Goal: Information Seeking & Learning: Find contact information

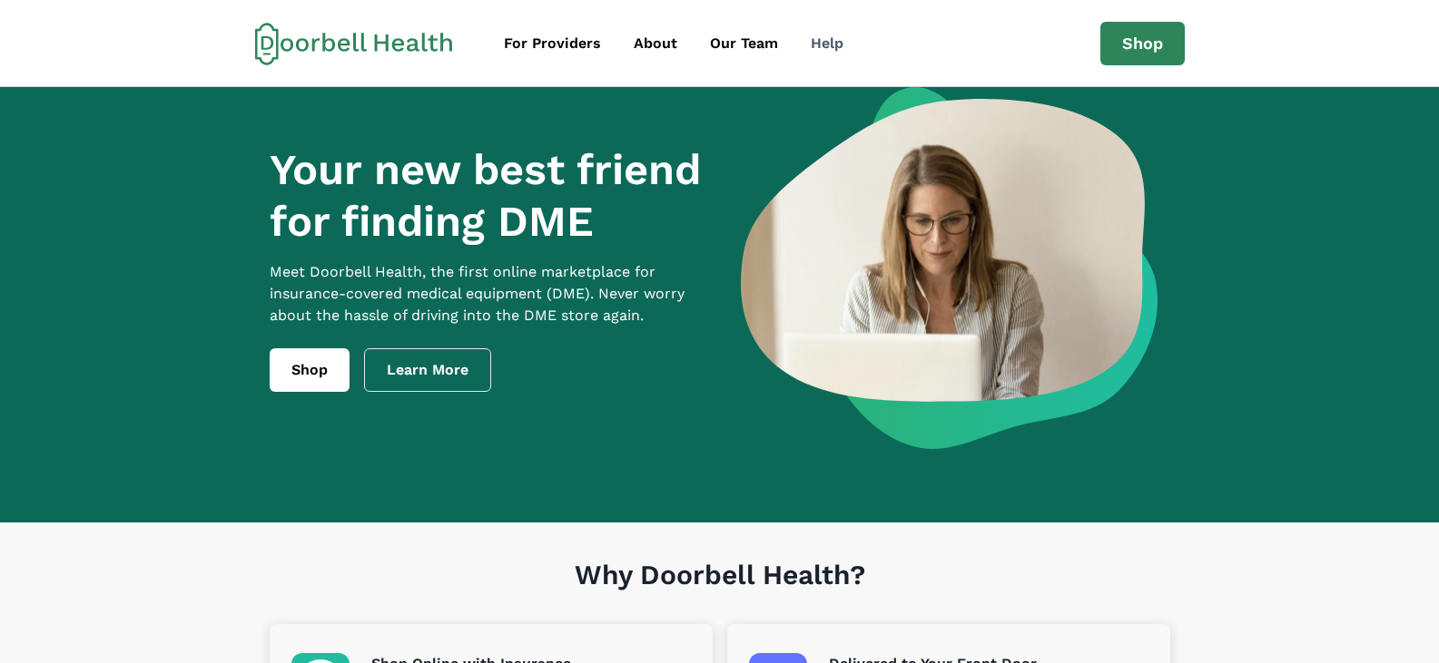
click at [827, 47] on div "Help" at bounding box center [826, 44] width 33 height 22
click at [312, 377] on link "Shop" at bounding box center [310, 371] width 80 height 44
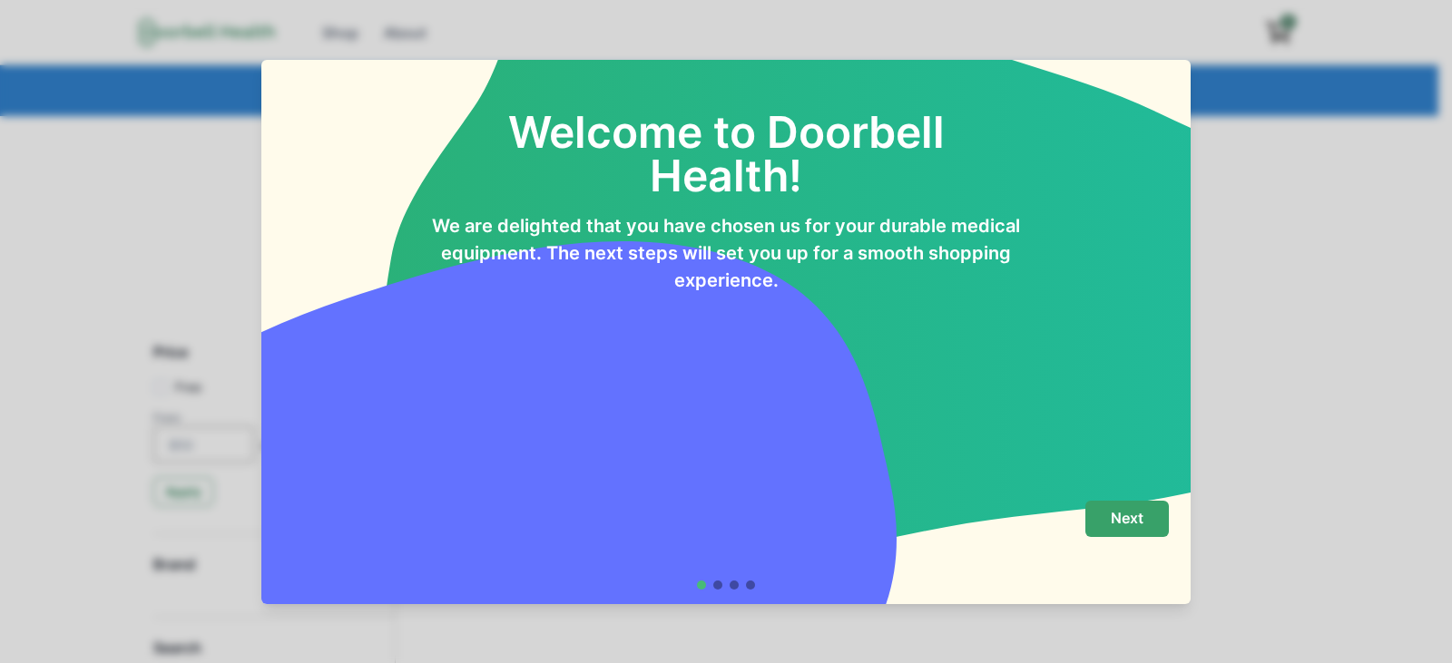
click at [1147, 532] on button "Next" at bounding box center [1126, 519] width 83 height 36
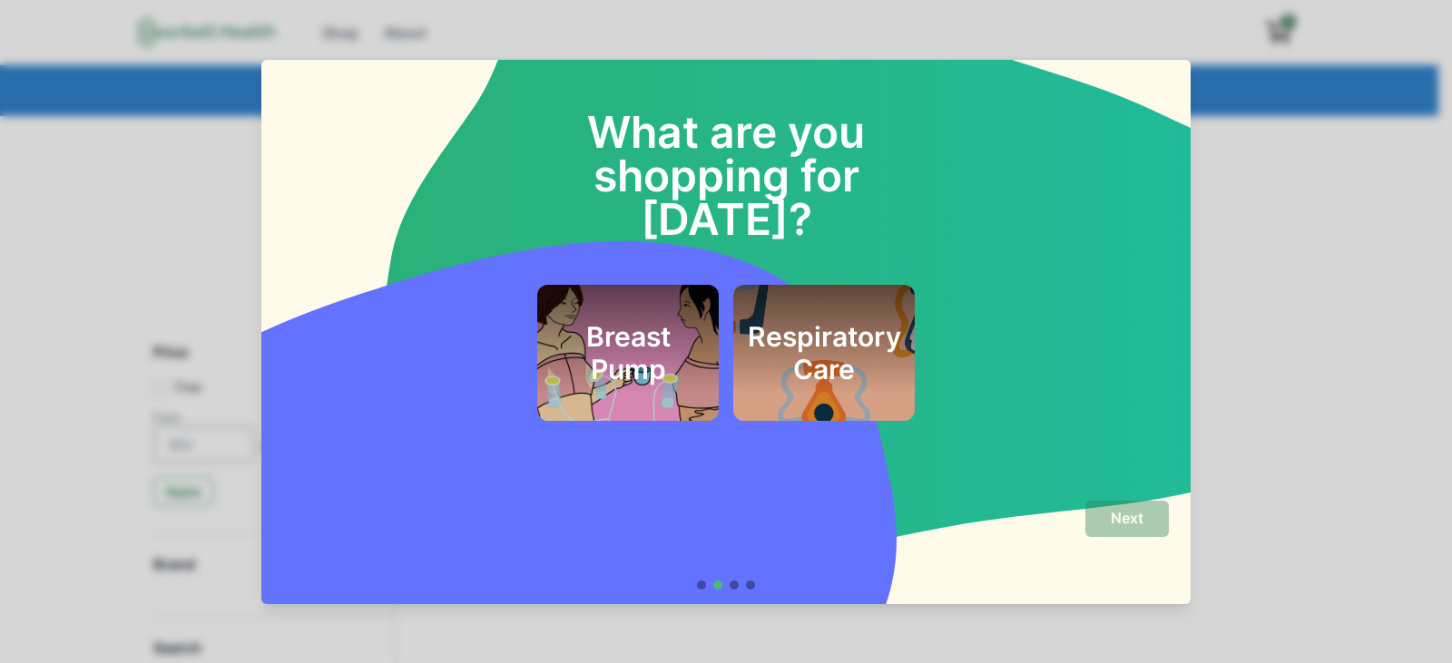
click at [732, 586] on div at bounding box center [734, 585] width 9 height 9
click at [1296, 162] on div "What are you shopping for [DATE]? Breast Pump Respiratory Care Next" at bounding box center [726, 331] width 1452 height 663
click at [1063, 3] on div "What are you shopping for [DATE]? Breast Pump Respiratory Care Next" at bounding box center [726, 331] width 1452 height 663
click at [826, 320] on h2 "Respiratory Care" at bounding box center [824, 352] width 153 height 65
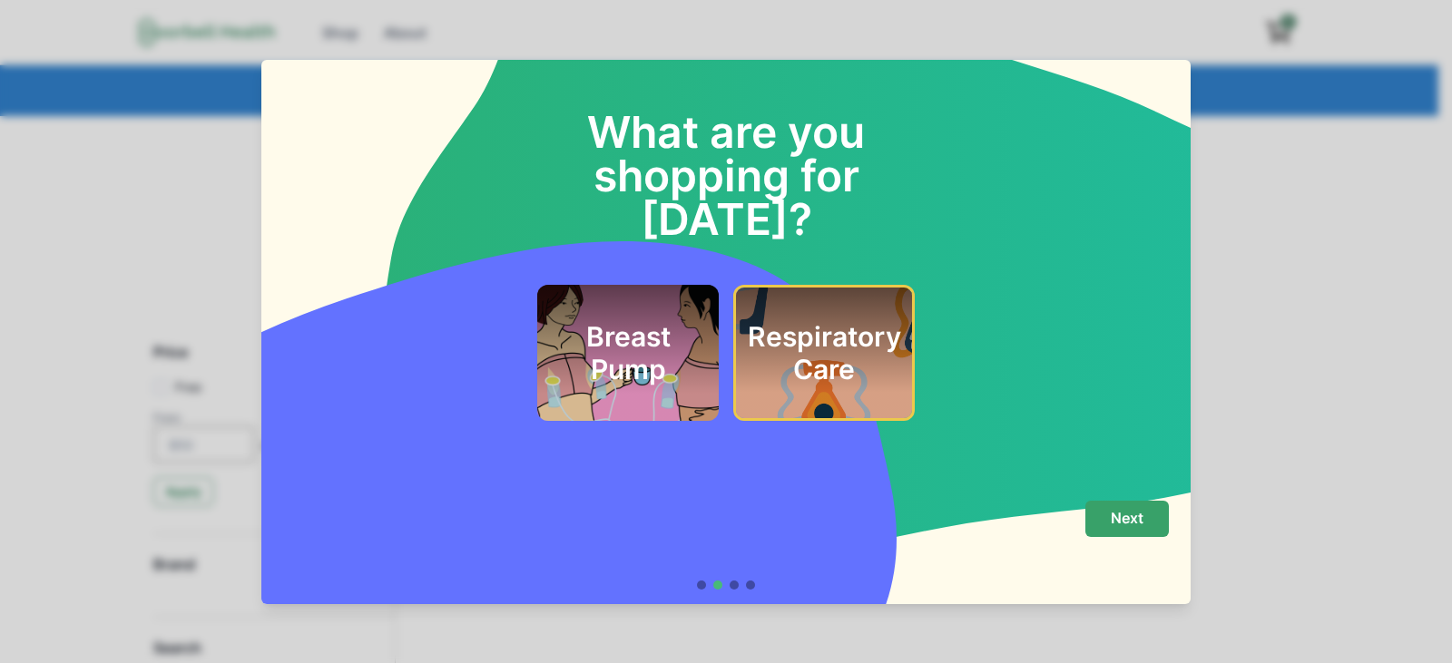
click at [1123, 516] on p "Next" at bounding box center [1127, 518] width 33 height 17
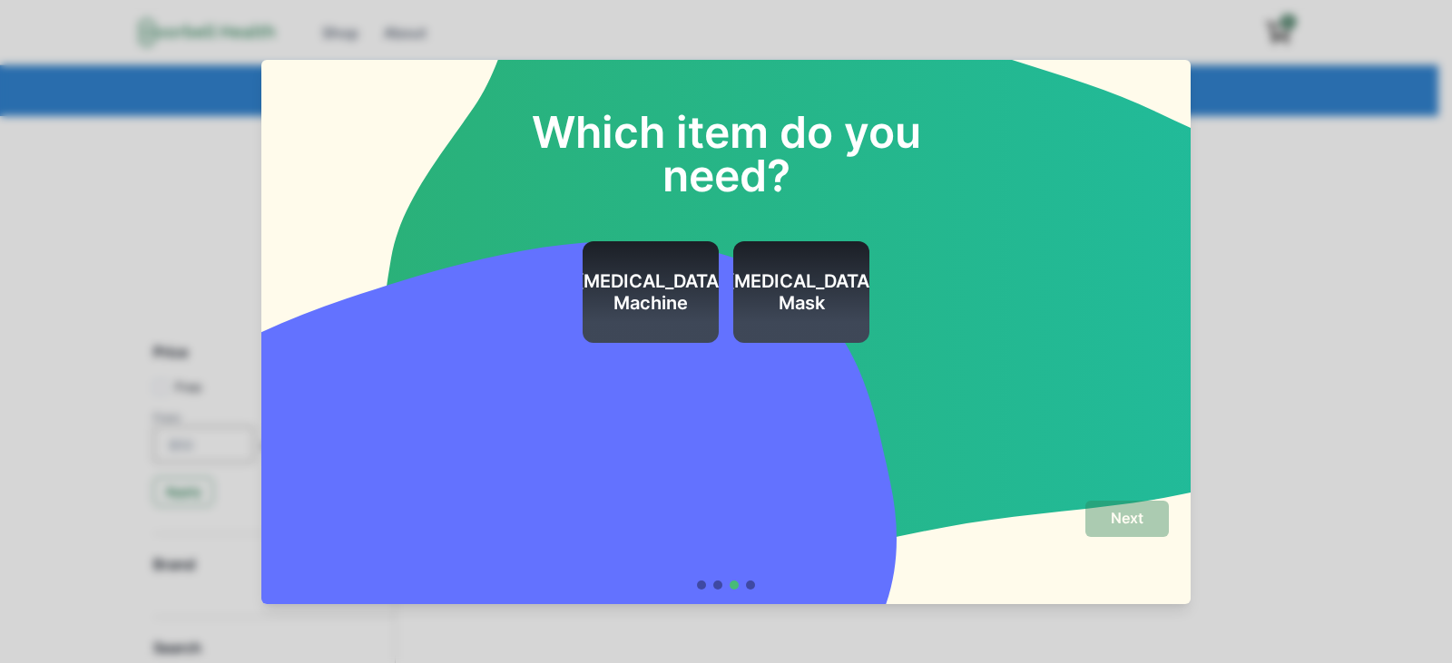
click at [1367, 567] on div "Which item do you need? CPAP Machine CPAP Mask Next" at bounding box center [726, 331] width 1452 height 663
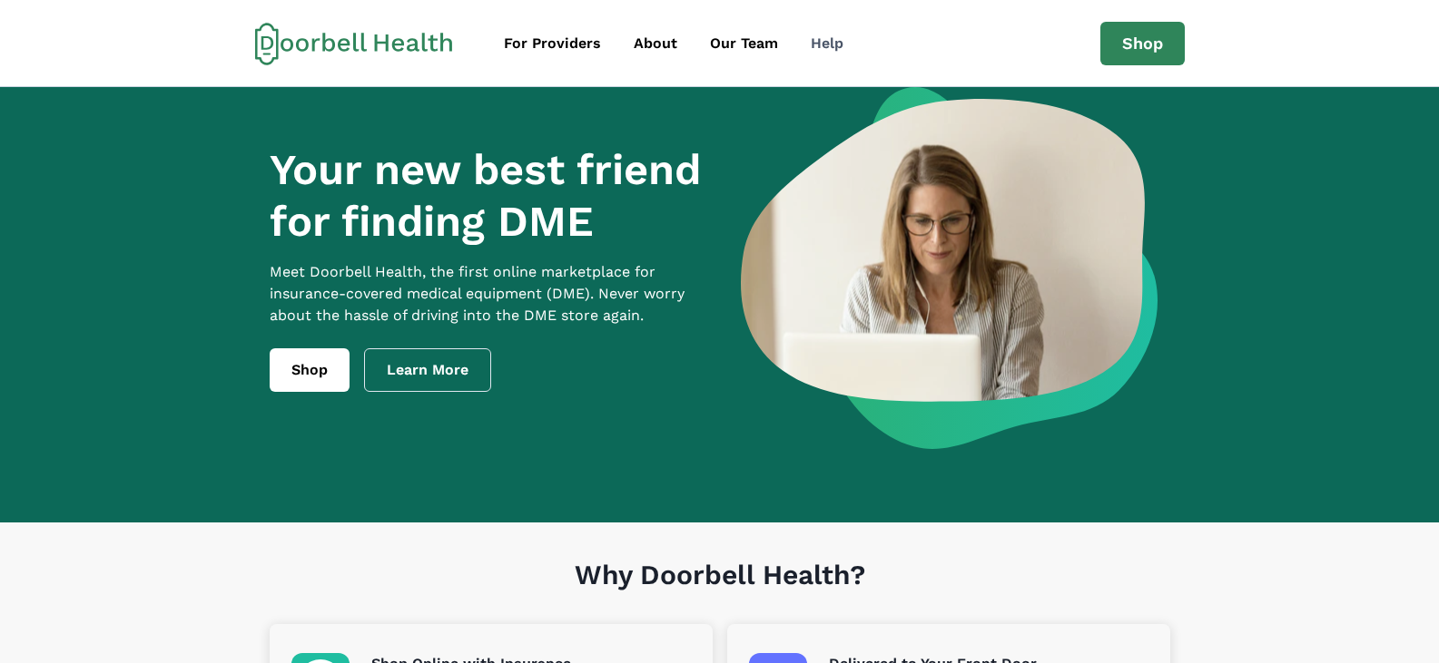
click at [832, 45] on div "Help" at bounding box center [826, 44] width 33 height 22
click at [651, 44] on div "About" at bounding box center [656, 44] width 44 height 22
click at [573, 41] on div "For Providers" at bounding box center [552, 44] width 97 height 22
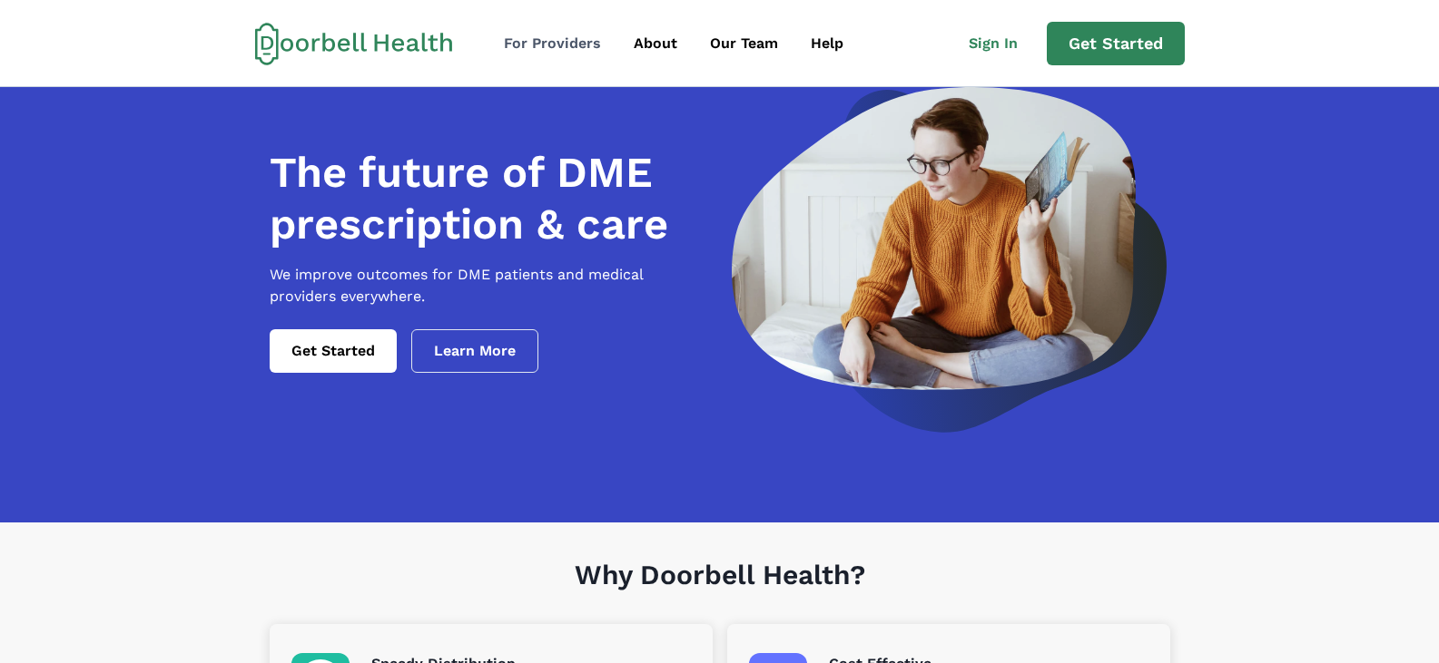
click at [561, 37] on div "For Providers" at bounding box center [552, 44] width 97 height 22
click at [564, 38] on div "For Providers" at bounding box center [552, 44] width 97 height 22
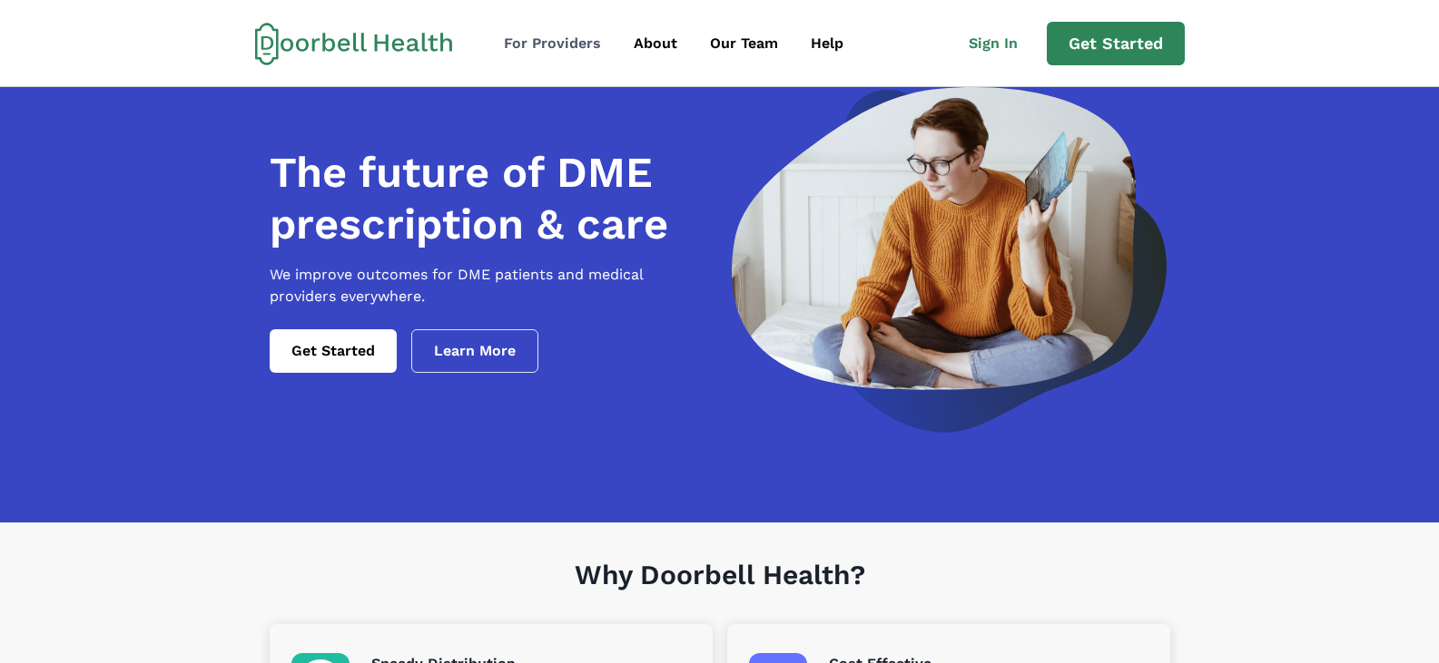
click at [564, 38] on div "For Providers" at bounding box center [552, 44] width 97 height 22
click at [580, 40] on div "For Providers" at bounding box center [552, 44] width 97 height 22
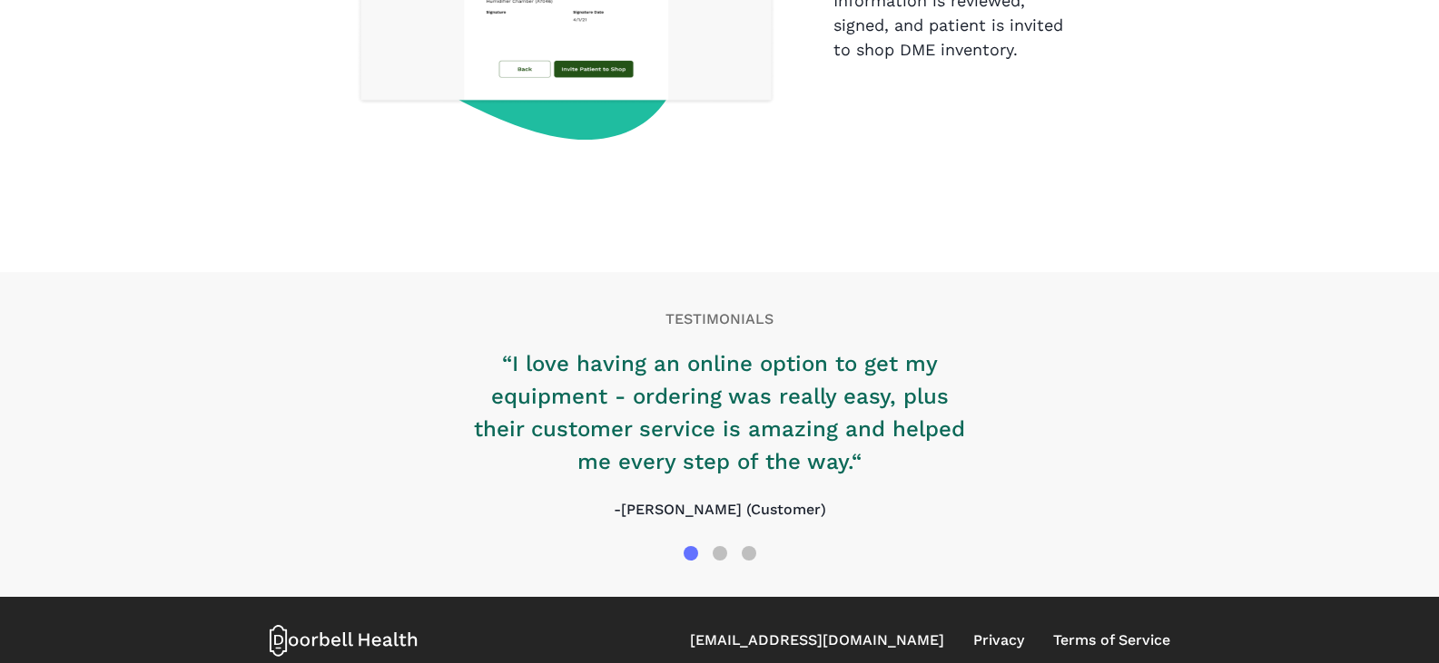
scroll to position [2936, 0]
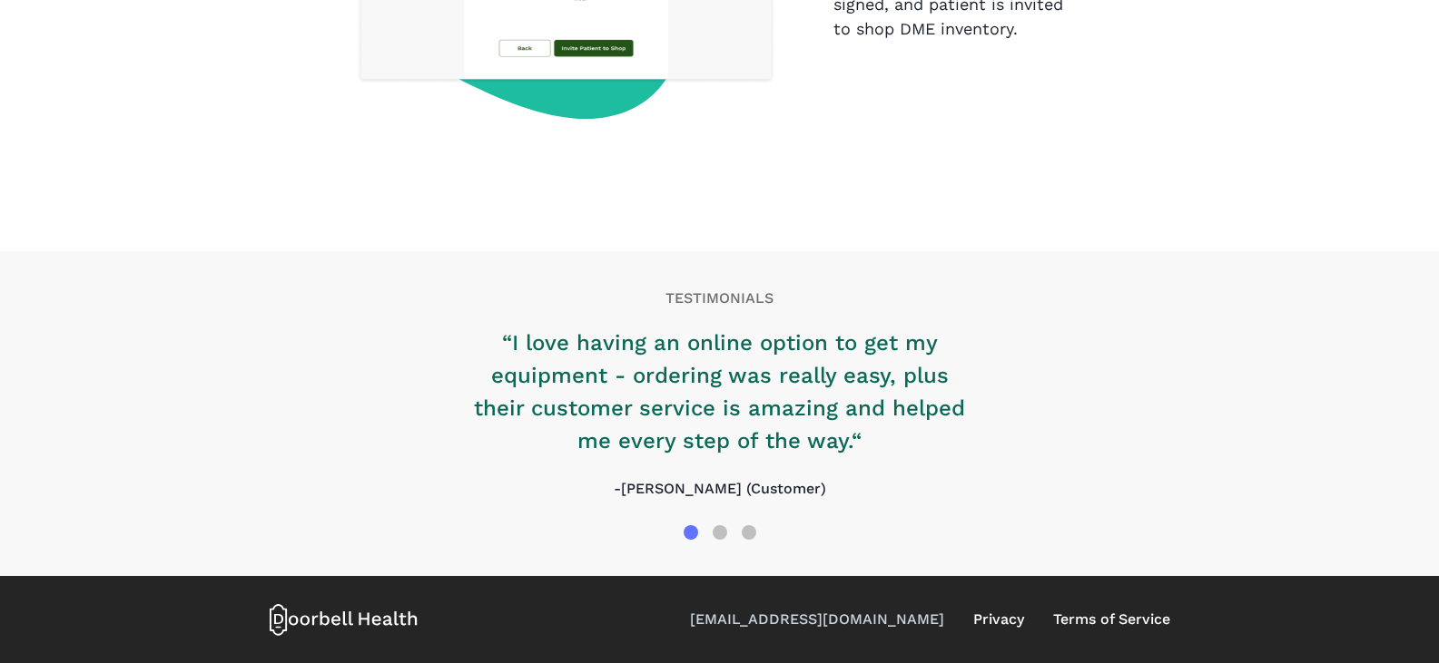
click at [876, 620] on link "[EMAIL_ADDRESS][DOMAIN_NAME]" at bounding box center [817, 620] width 254 height 22
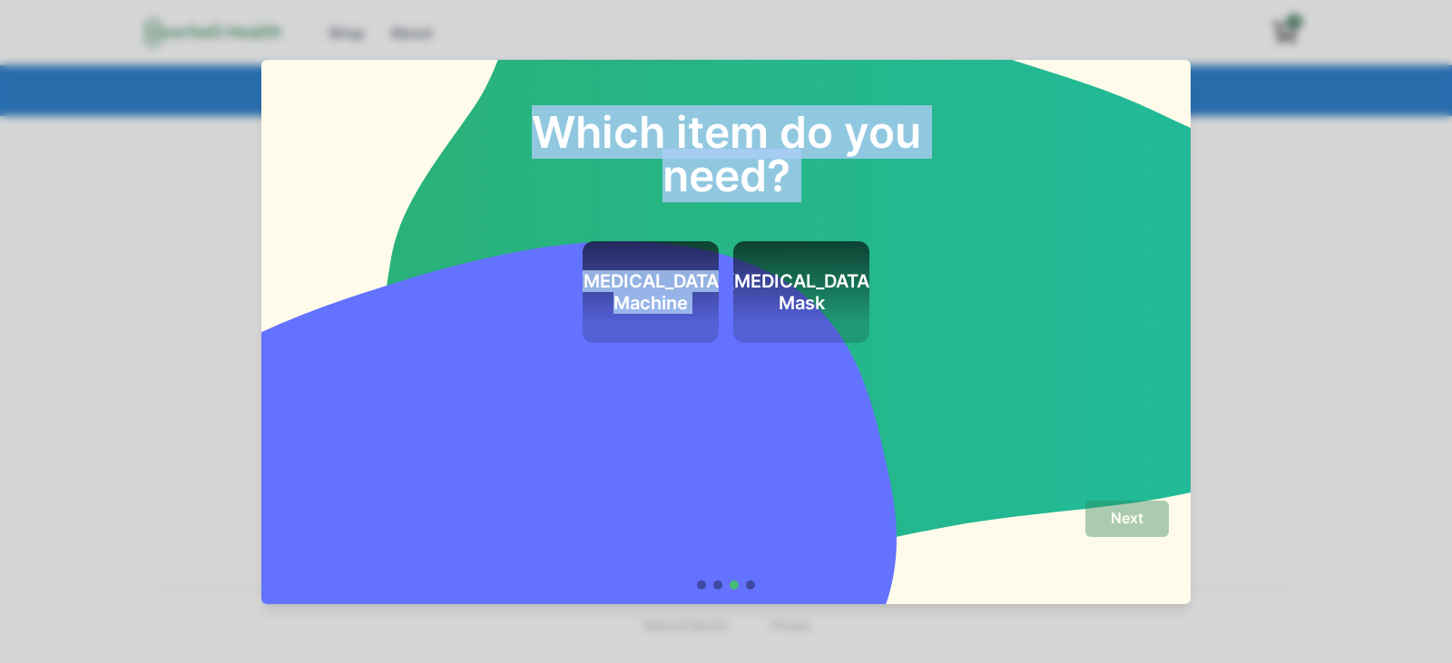
drag, startPoint x: 1370, startPoint y: 280, endPoint x: 450, endPoint y: 112, distance: 935.7
click at [450, 112] on div "Which item do you need? [MEDICAL_DATA] Machine [MEDICAL_DATA] Mask Next" at bounding box center [726, 331] width 1452 height 663
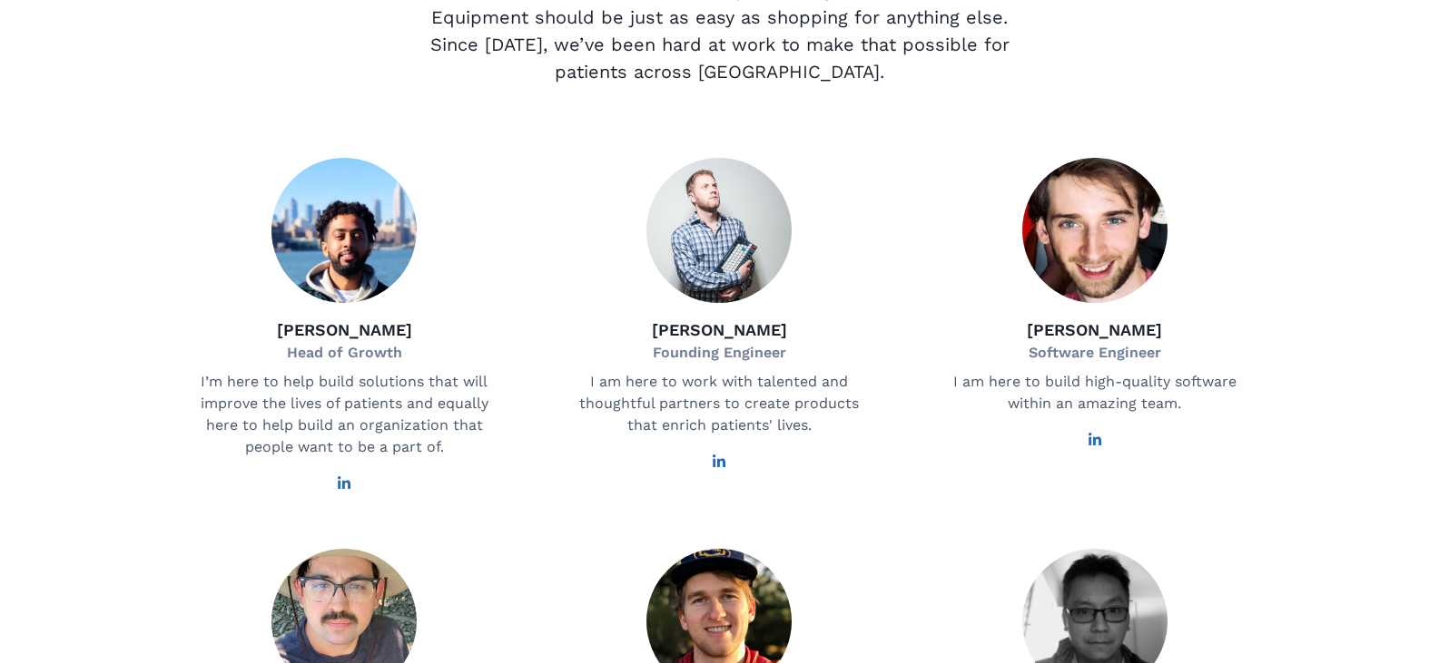
scroll to position [253, 0]
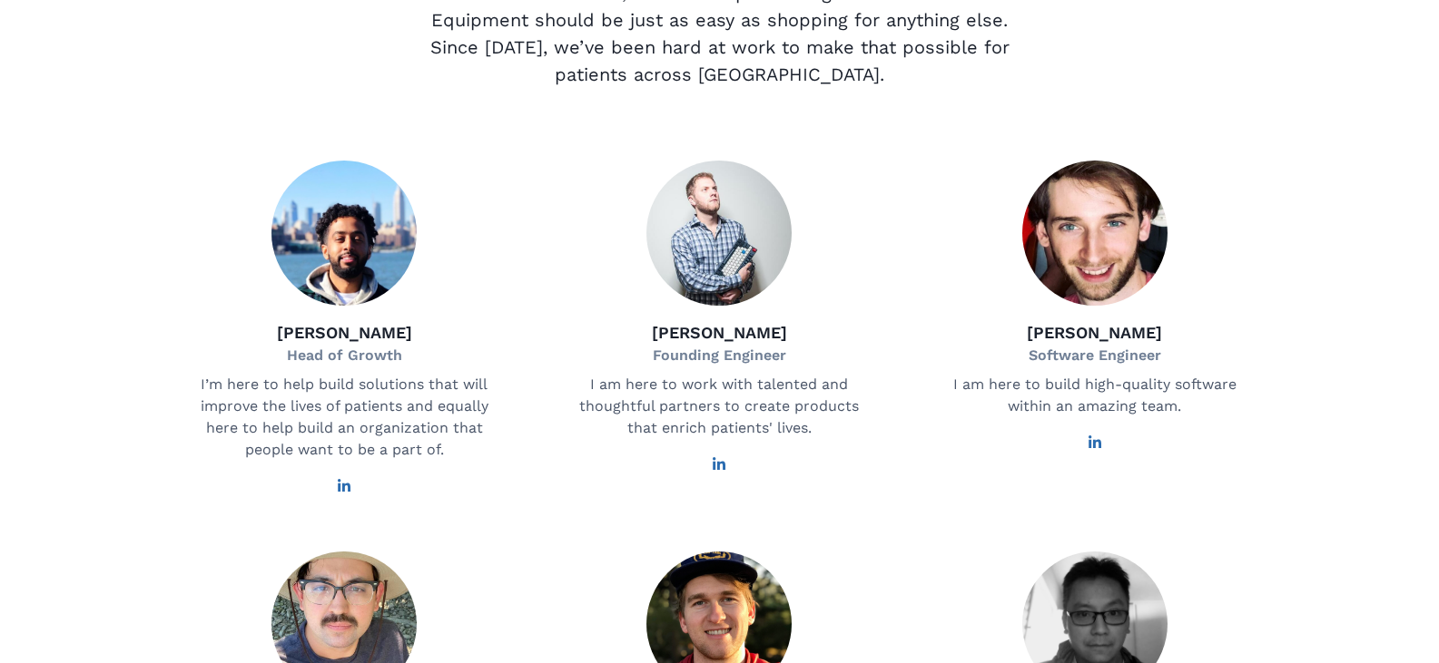
drag, startPoint x: 1441, startPoint y: 182, endPoint x: 1332, endPoint y: 269, distance: 139.5
click at [1332, 269] on html "For Providers About Our Team Help Shop support@doorbellhealth.com Privacy Terms…" at bounding box center [719, 653] width 1439 height 1812
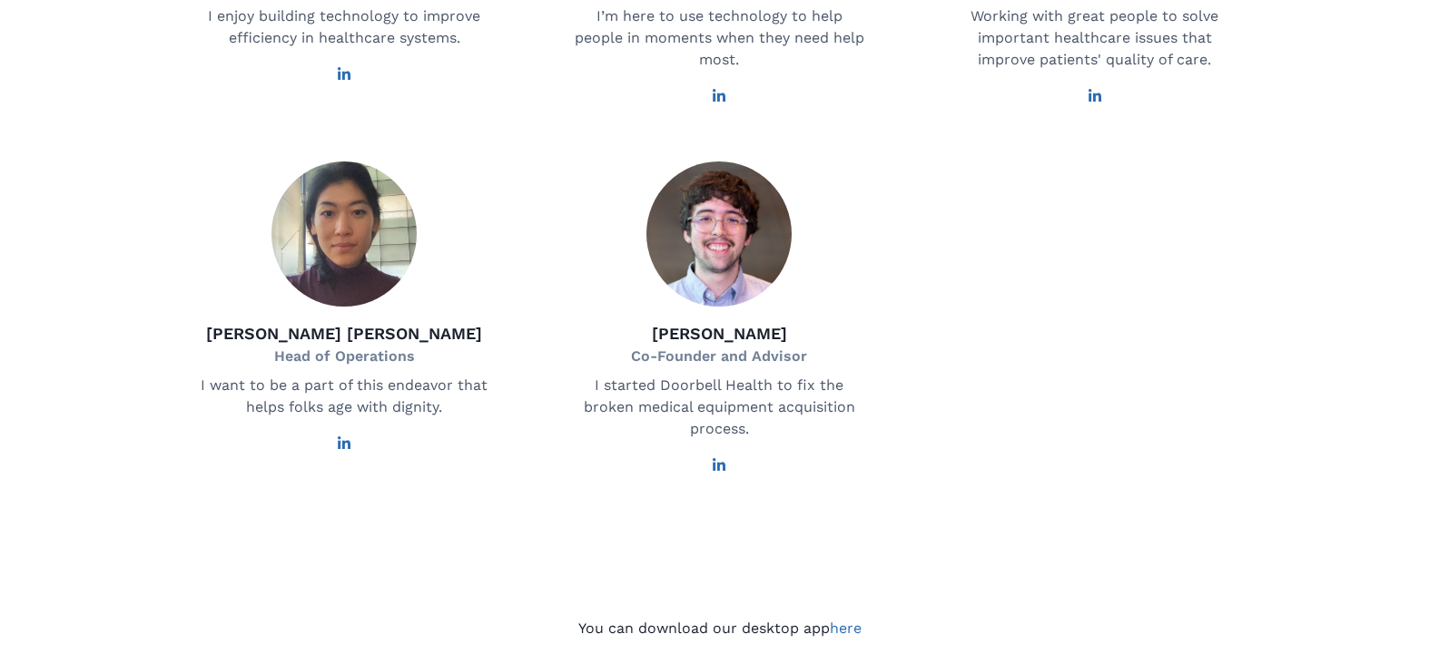
scroll to position [1171, 0]
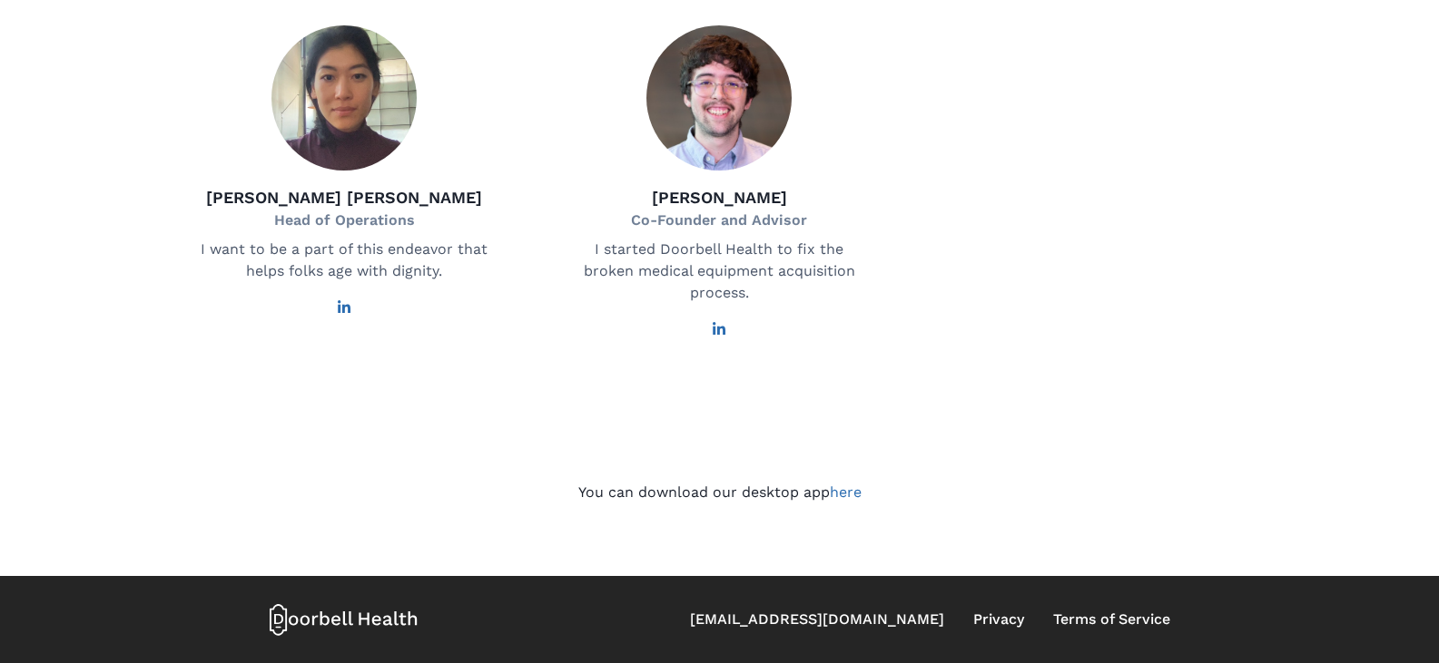
click at [369, 619] on icon at bounding box center [344, 620] width 149 height 33
